Goal: Information Seeking & Learning: Learn about a topic

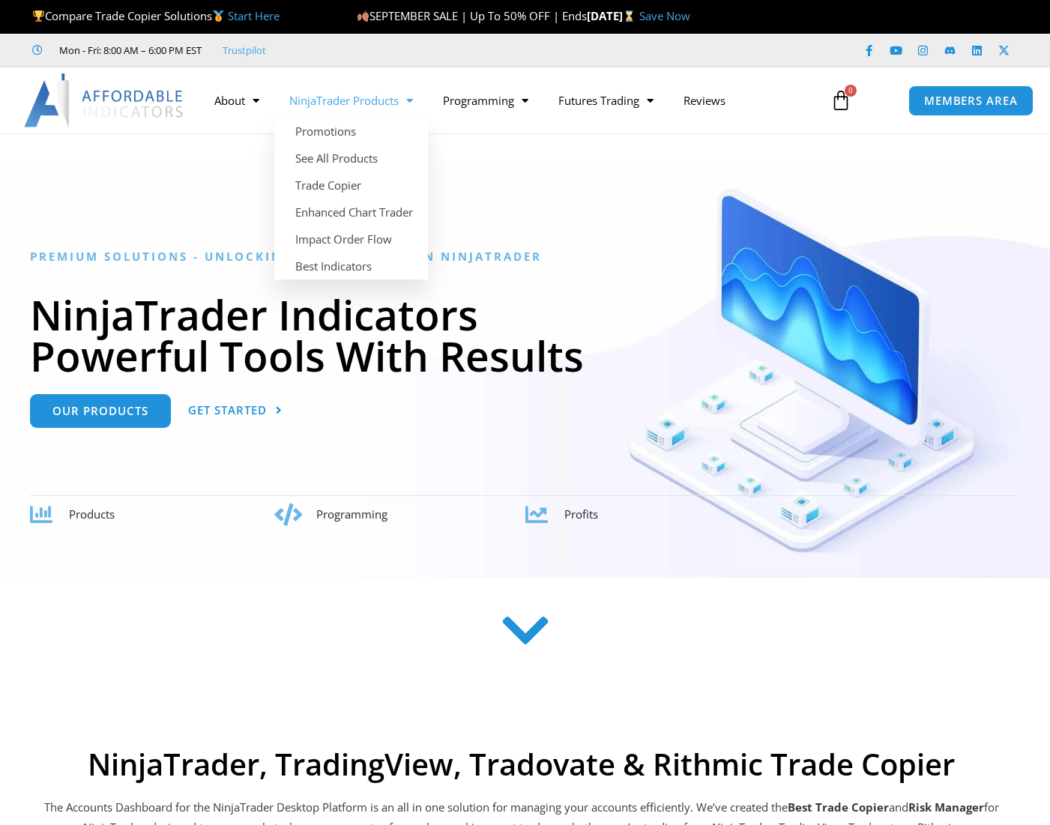
click at [360, 101] on link "NinjaTrader Products" at bounding box center [351, 100] width 154 height 34
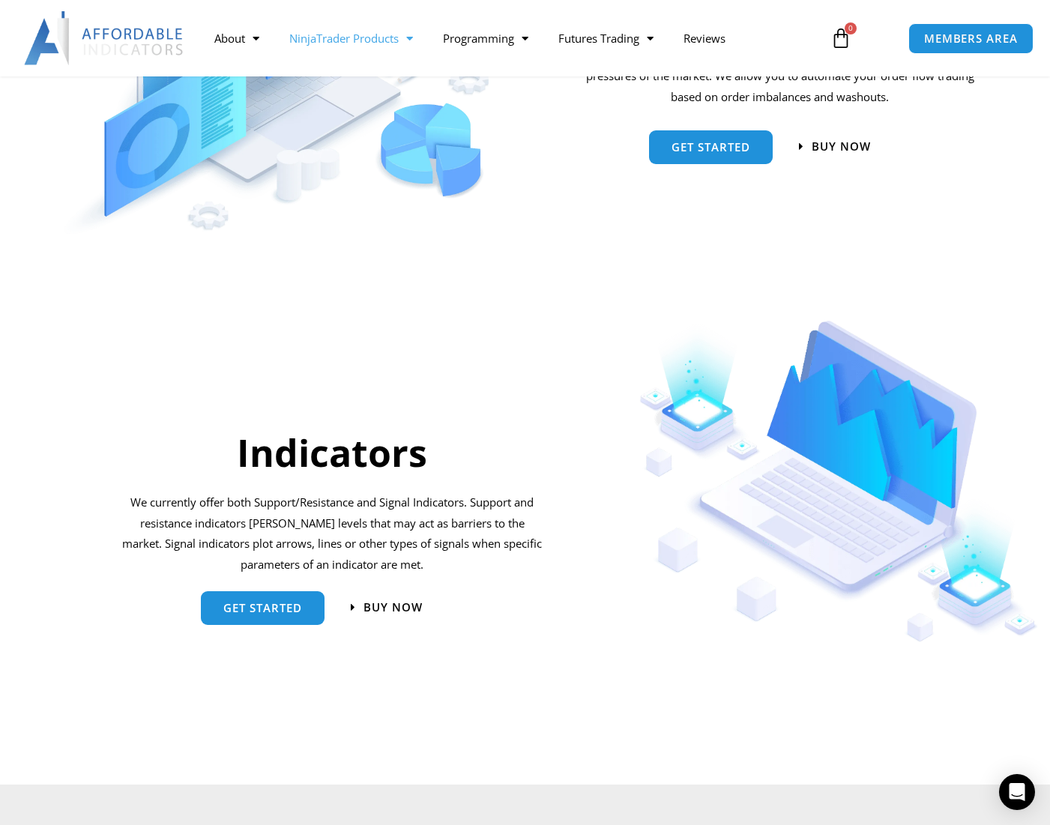
scroll to position [1199, 0]
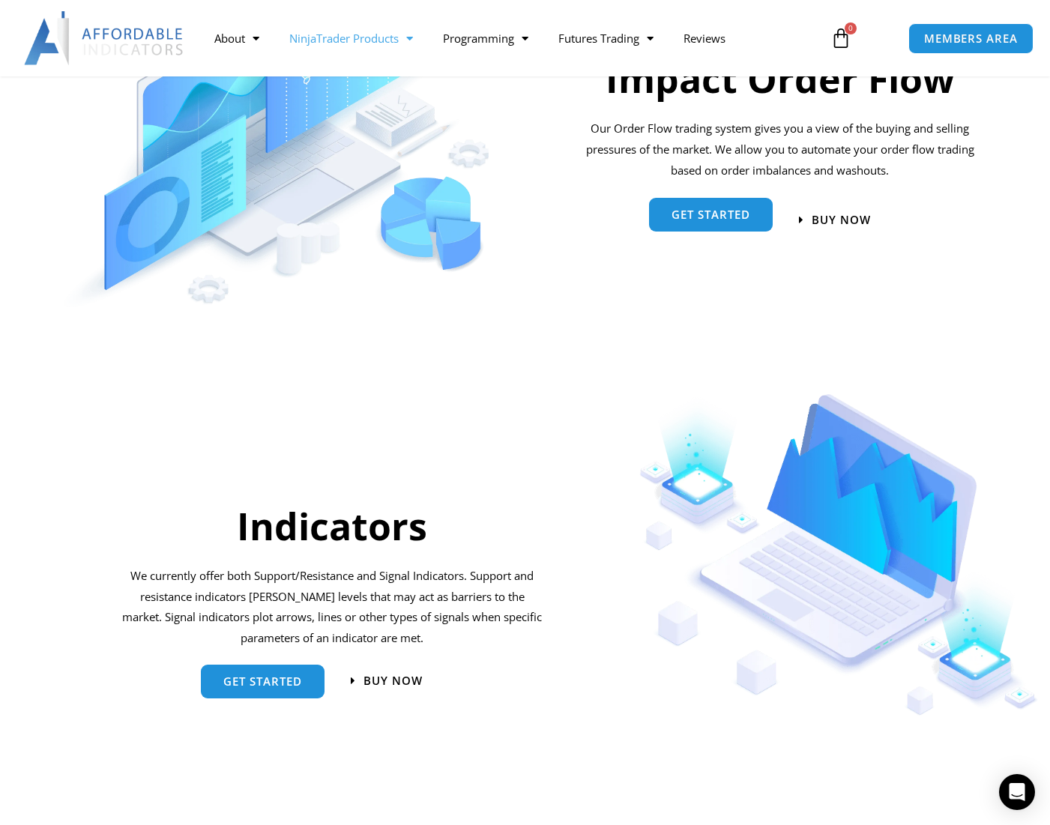
click at [717, 214] on span "Get started" at bounding box center [711, 214] width 79 height 11
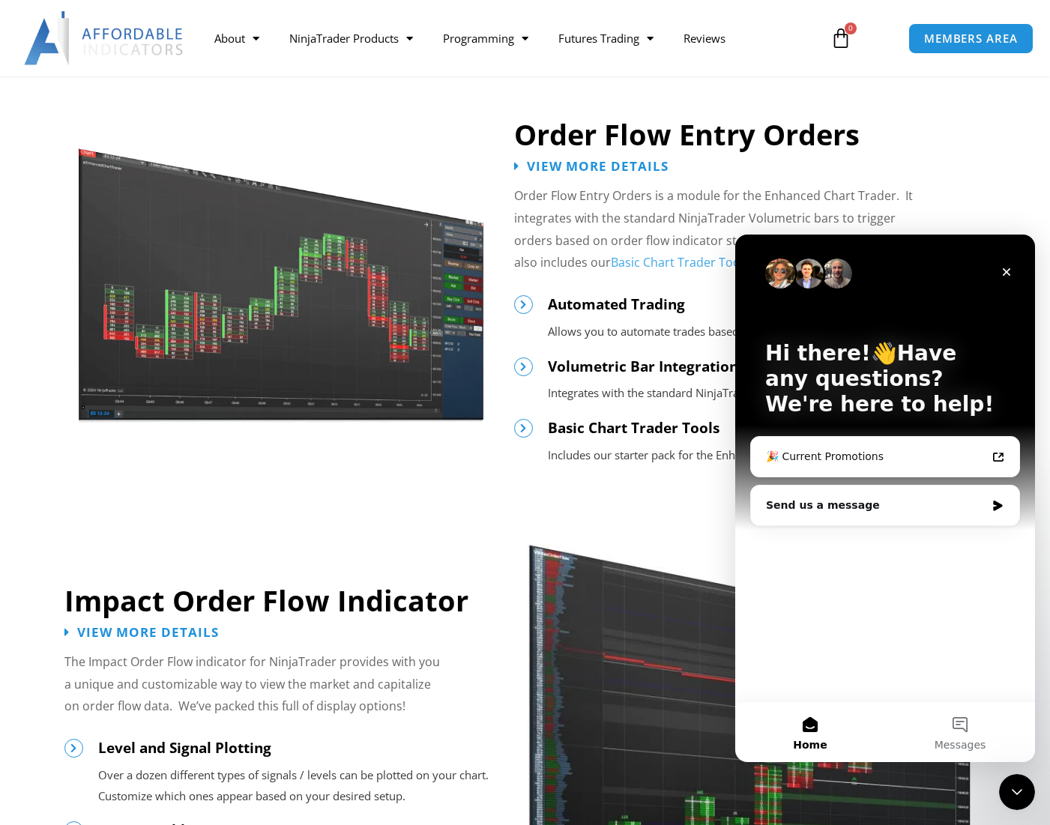
scroll to position [750, 0]
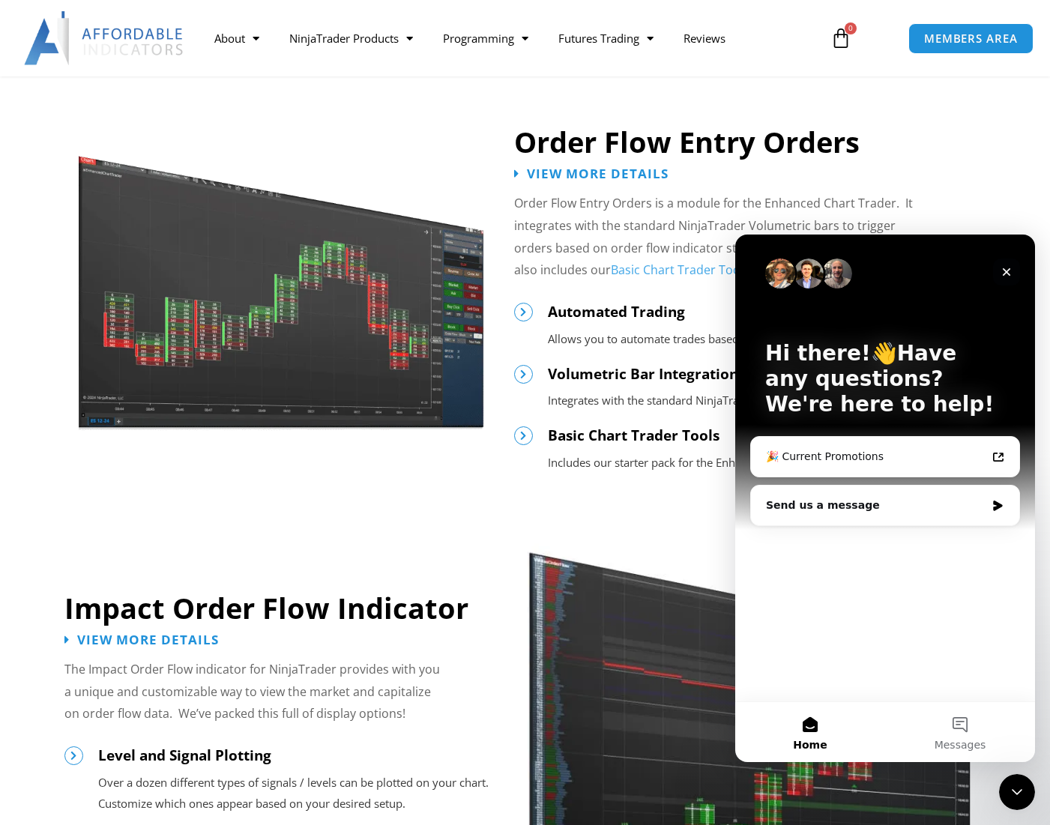
click at [1002, 272] on icon "Close" at bounding box center [1007, 272] width 12 height 12
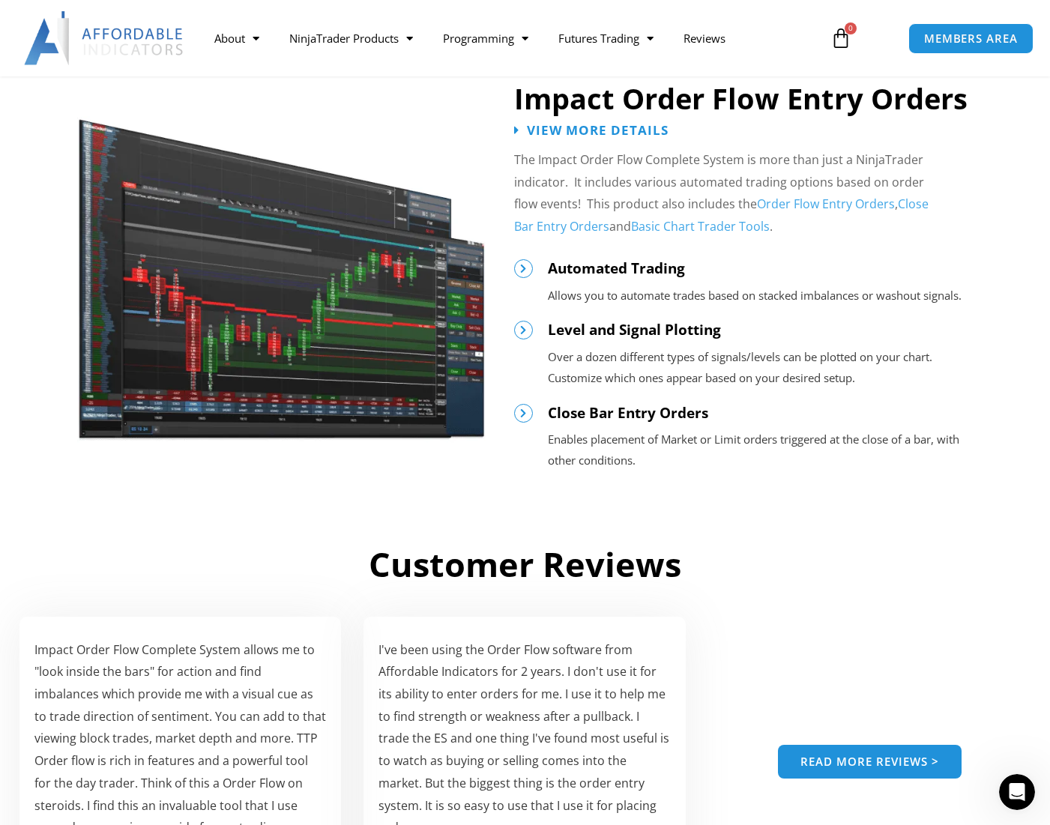
scroll to position [1349, 0]
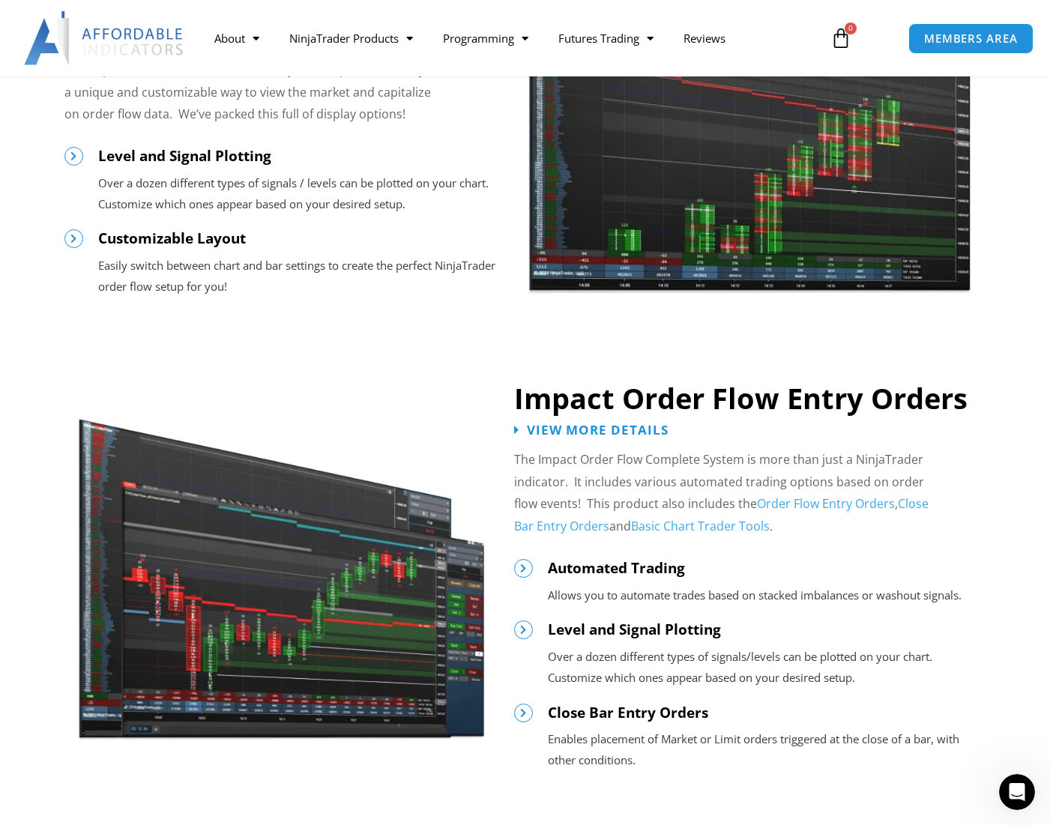
click at [215, 604] on img at bounding box center [281, 569] width 408 height 345
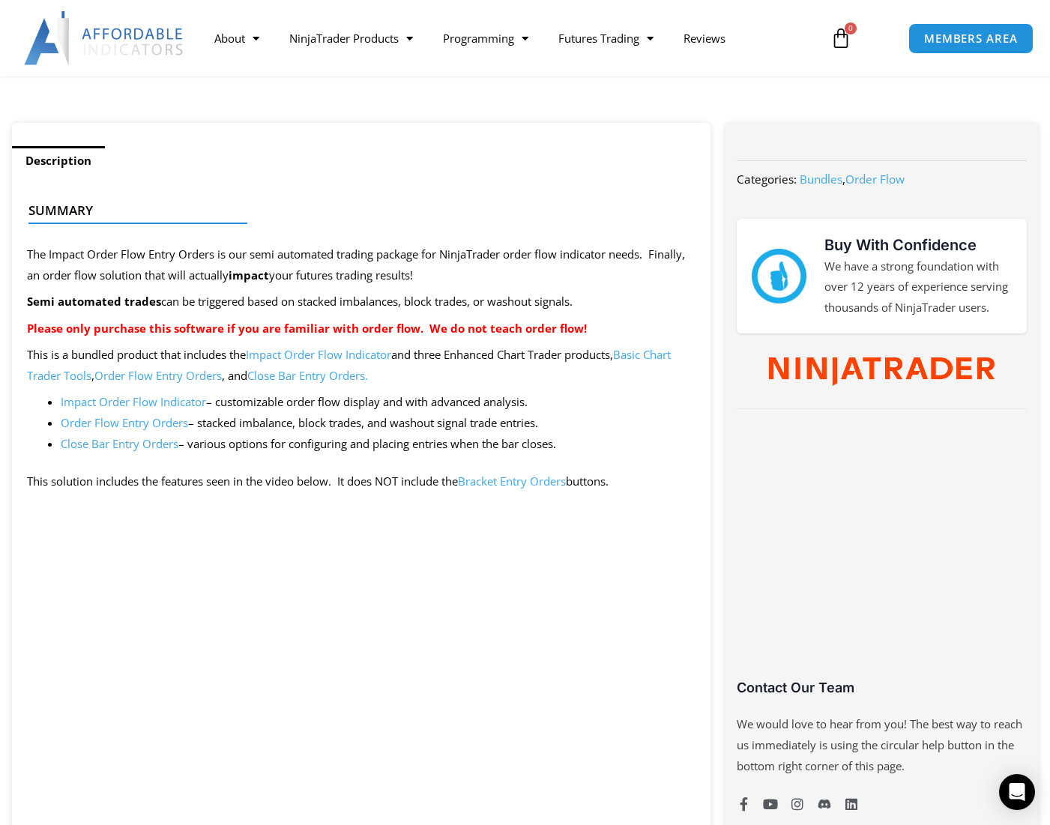
scroll to position [899, 0]
